Goal: Task Accomplishment & Management: Use online tool/utility

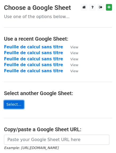
click at [16, 103] on link "Select..." at bounding box center [14, 105] width 20 height 8
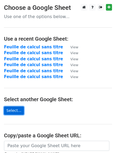
click at [11, 111] on link "Select..." at bounding box center [14, 111] width 20 height 8
